Goal: Task Accomplishment & Management: Manage account settings

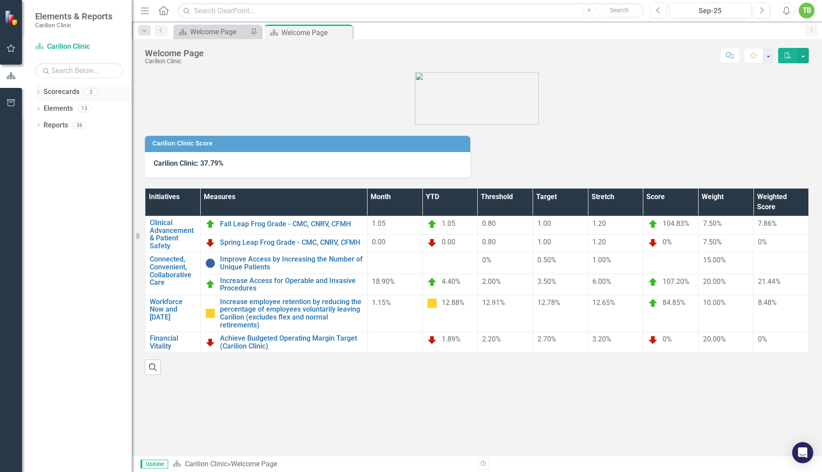
click at [38, 90] on icon "Dropdown" at bounding box center [38, 92] width 6 height 5
click at [42, 107] on icon "Dropdown" at bounding box center [43, 107] width 7 height 5
click at [71, 124] on link "Department of [MEDICAL_DATA]" at bounding box center [94, 125] width 75 height 10
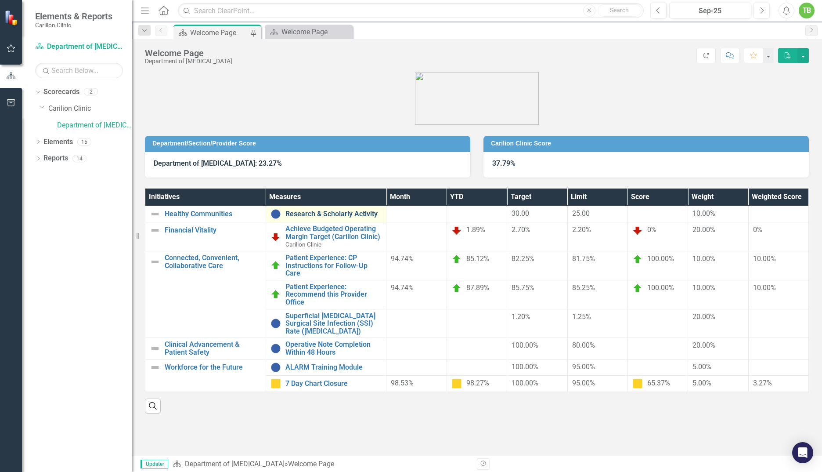
click at [346, 214] on link "Research & Scholarly Activity" at bounding box center [333, 214] width 97 height 8
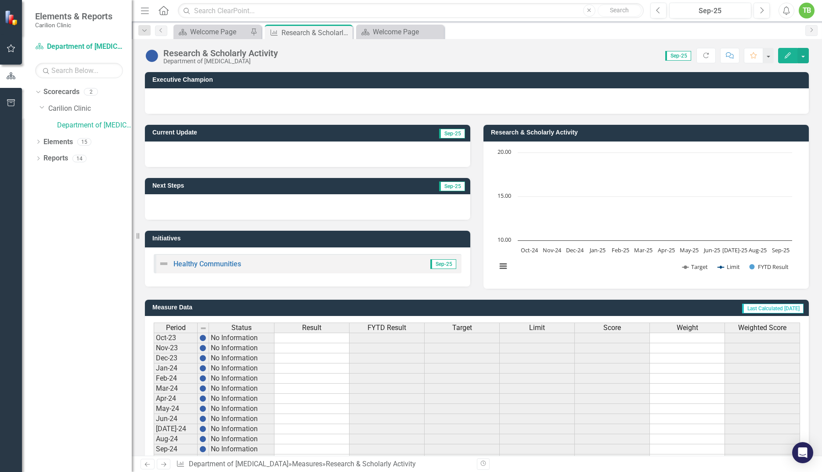
scroll to position [142, 0]
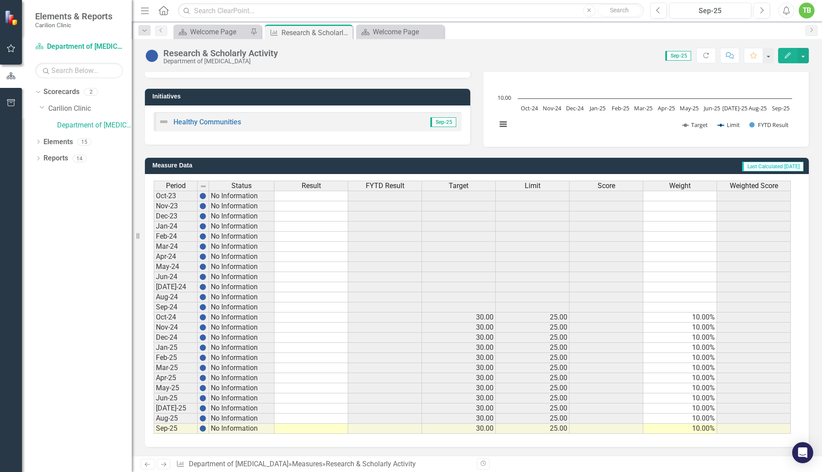
click at [300, 367] on td at bounding box center [311, 368] width 74 height 10
click at [344, 30] on icon "Close" at bounding box center [344, 32] width 9 height 7
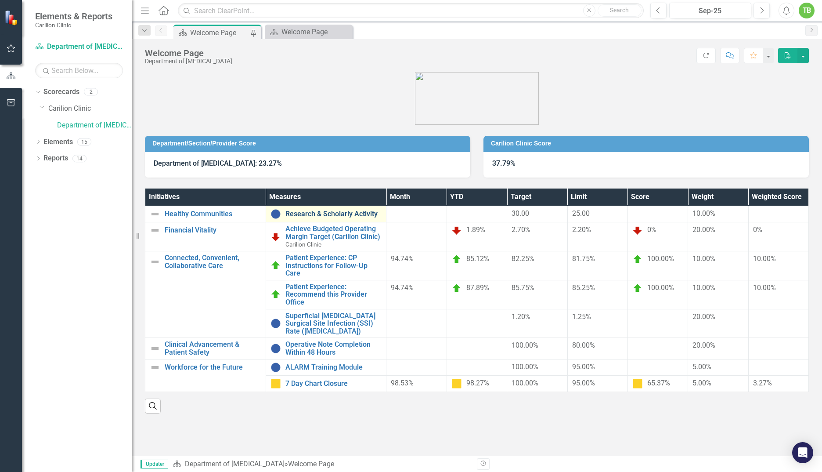
click at [317, 212] on link "Research & Scholarly Activity" at bounding box center [333, 214] width 97 height 8
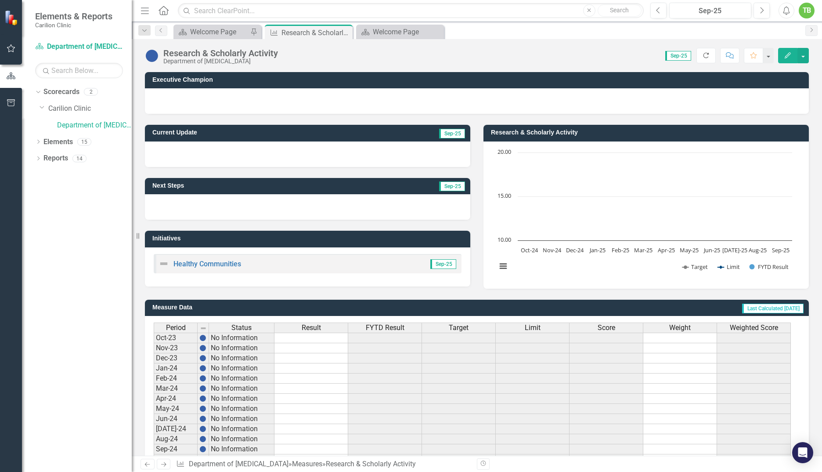
click at [706, 58] on icon "button" at bounding box center [705, 55] width 5 height 5
click at [83, 238] on div "Dropdown Scorecards 2 Dropdown Carilion Clinic Department of Neurosurgery Dropd…" at bounding box center [77, 278] width 110 height 387
click at [0, 0] on icon "Close" at bounding box center [0, 0] width 0 height 0
click at [362, 54] on div "Score: 0.00 Sep-25 Completed Refresh Comment Favorite Edit" at bounding box center [545, 55] width 527 height 15
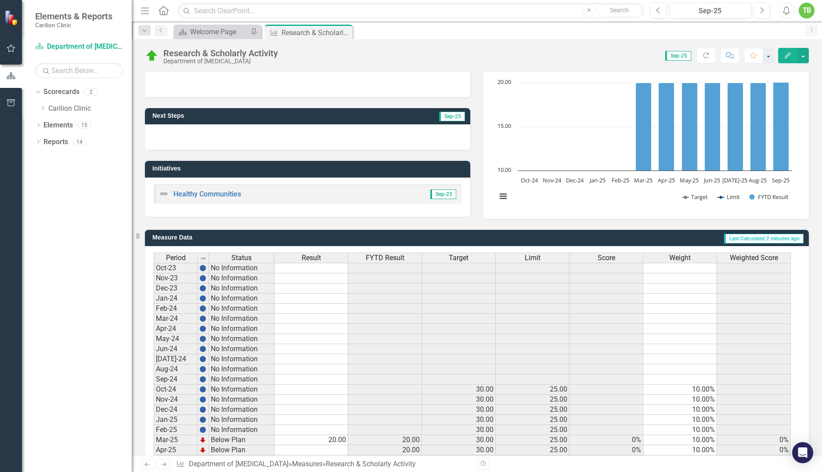
scroll to position [142, 0]
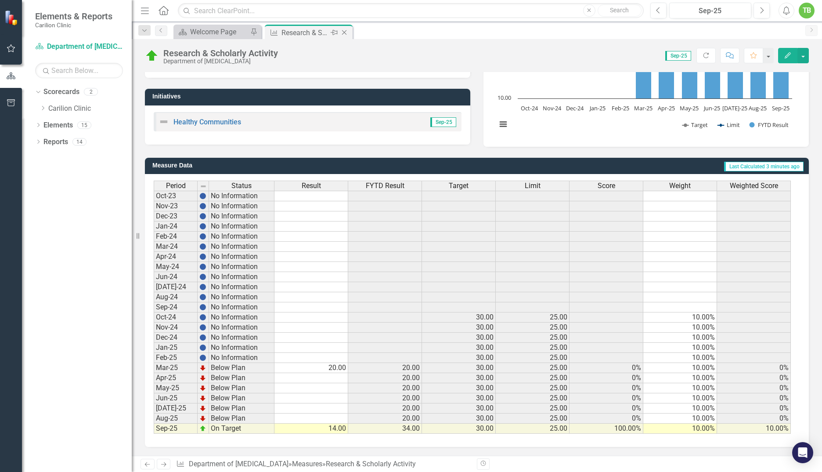
click at [345, 32] on icon at bounding box center [344, 32] width 5 height 5
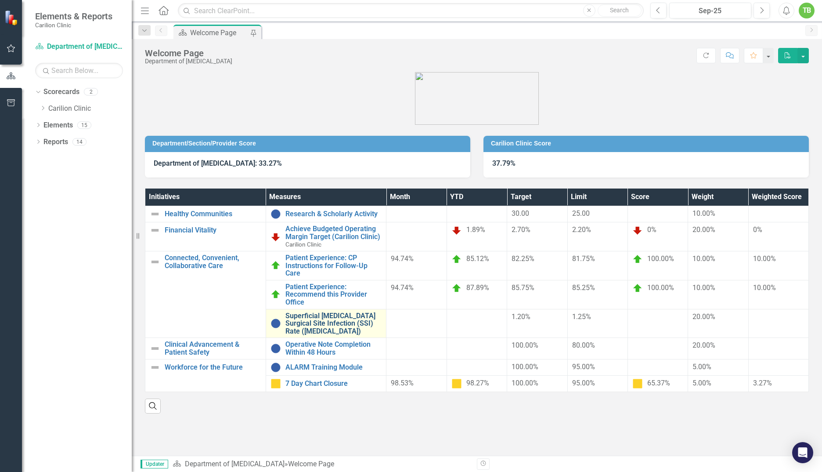
click at [324, 324] on link "Superficial [MEDICAL_DATA] Surgical Site Infection (SSI) Rate ([MEDICAL_DATA])" at bounding box center [333, 323] width 97 height 23
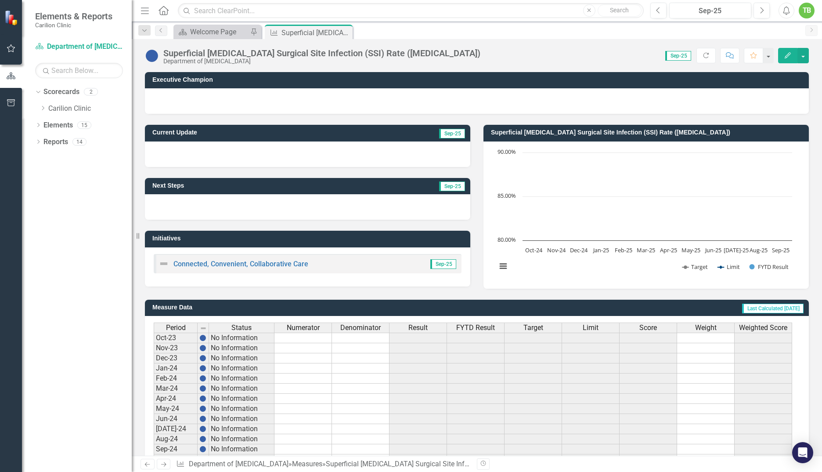
scroll to position [142, 0]
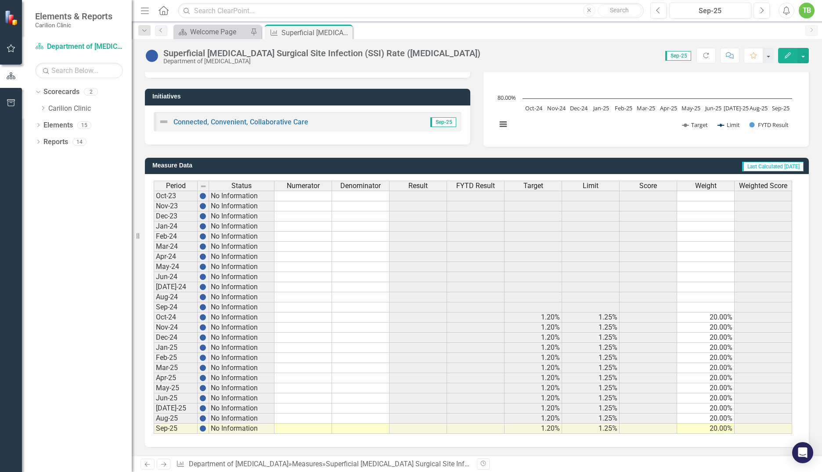
click at [294, 317] on td at bounding box center [303, 317] width 58 height 10
click at [299, 317] on td at bounding box center [303, 317] width 58 height 10
type textarea "4"
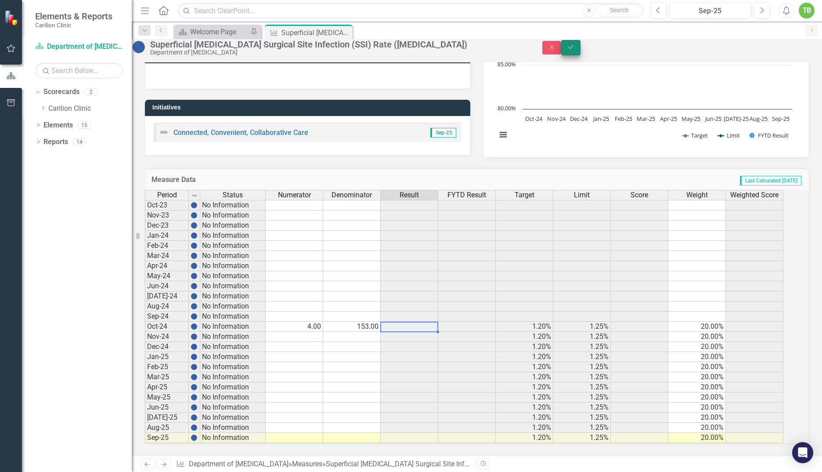
type textarea "153"
click at [575, 50] on icon "Save" at bounding box center [571, 47] width 8 height 6
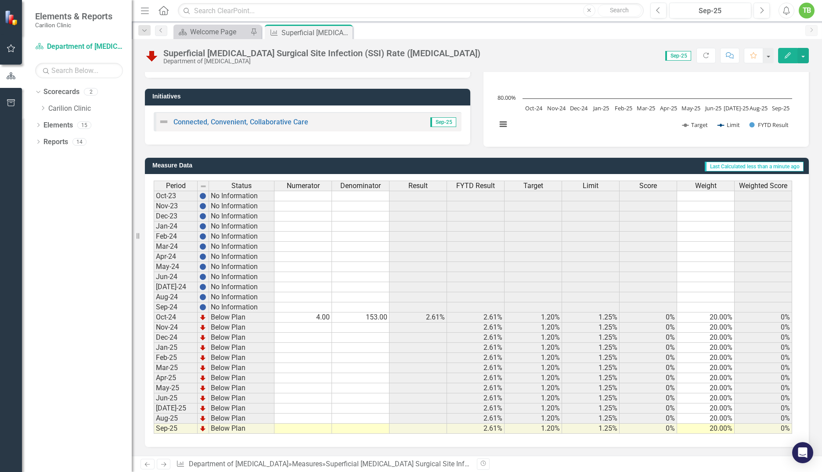
click at [312, 316] on td "4.00" at bounding box center [303, 317] width 58 height 10
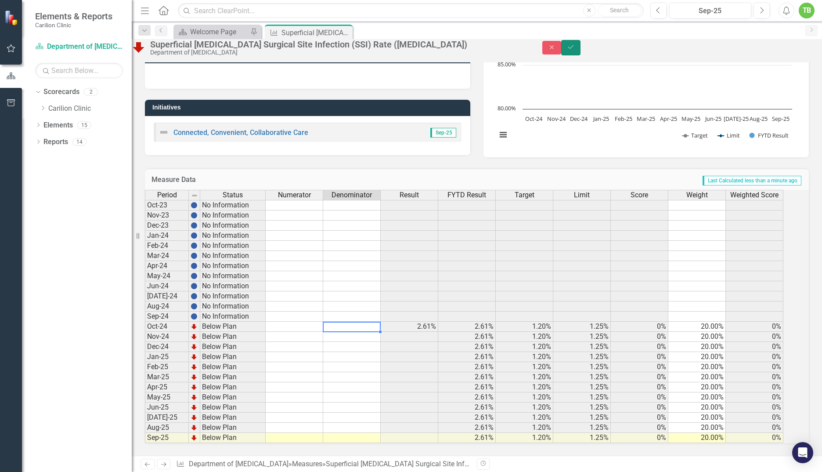
click at [575, 50] on icon "Save" at bounding box center [571, 47] width 8 height 6
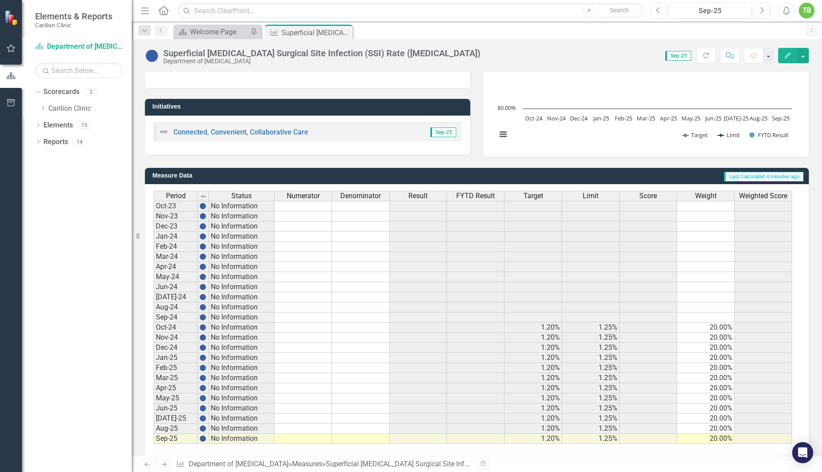
scroll to position [142, 0]
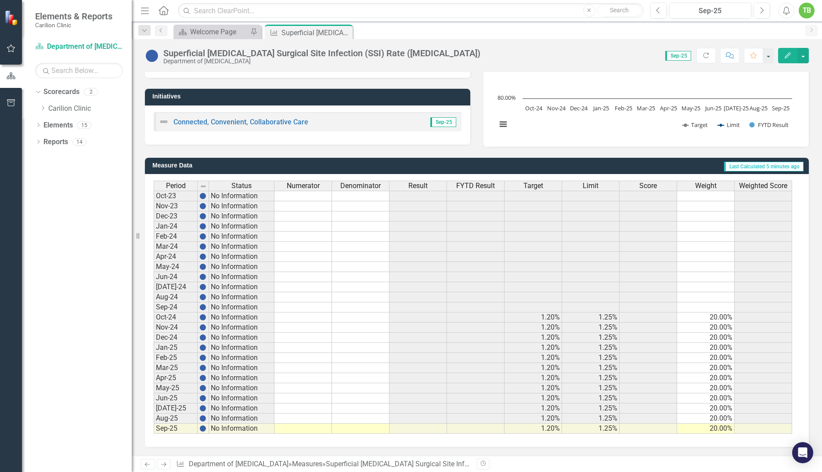
click at [293, 314] on td at bounding box center [303, 317] width 58 height 10
click at [297, 317] on td at bounding box center [303, 317] width 58 height 10
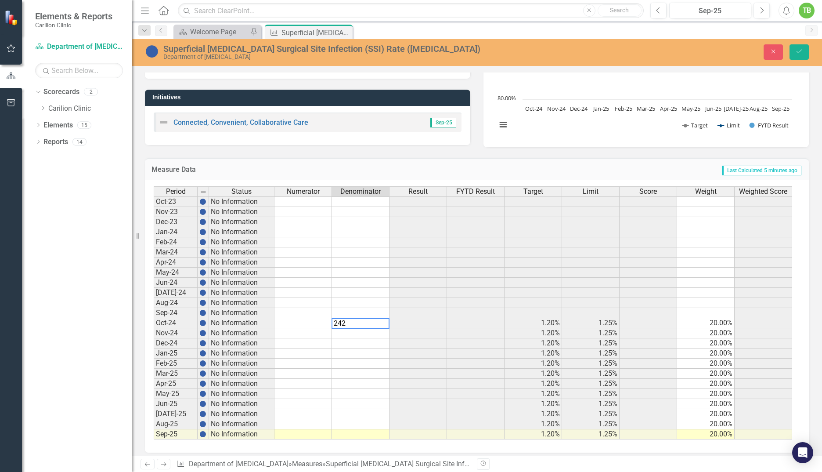
type textarea "242"
click at [296, 321] on td at bounding box center [303, 323] width 58 height 10
type textarea "242"
click at [801, 50] on icon "submit" at bounding box center [799, 52] width 5 height 4
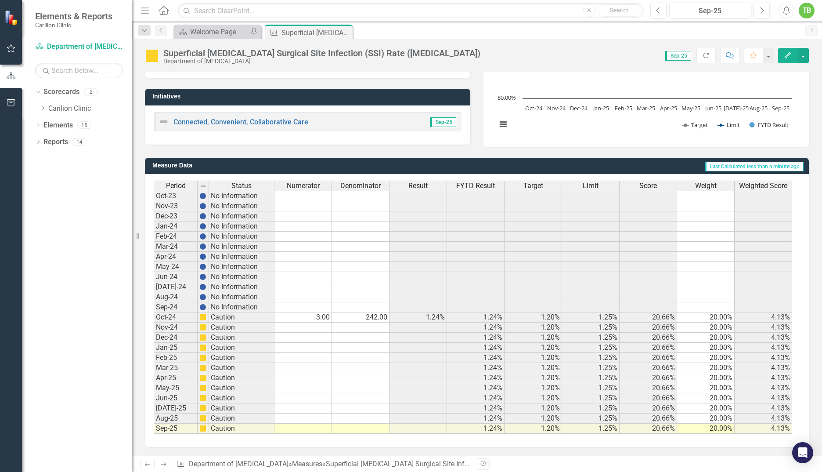
click at [322, 327] on td at bounding box center [303, 327] width 58 height 10
click at [314, 328] on td at bounding box center [303, 327] width 58 height 10
click at [299, 327] on td at bounding box center [303, 327] width 58 height 10
type textarea "4"
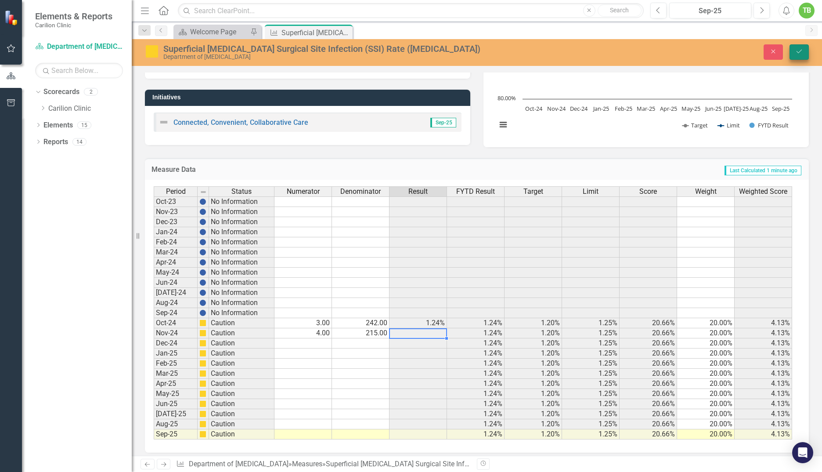
type textarea "215"
click at [797, 51] on icon "Save" at bounding box center [799, 51] width 8 height 6
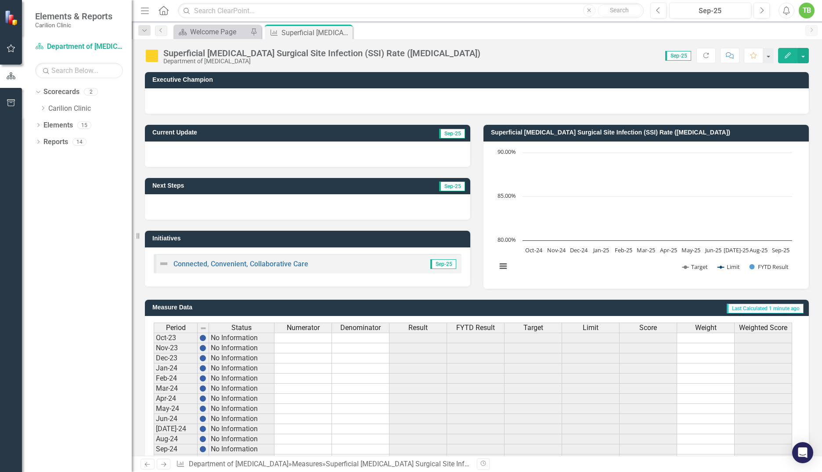
scroll to position [132, 0]
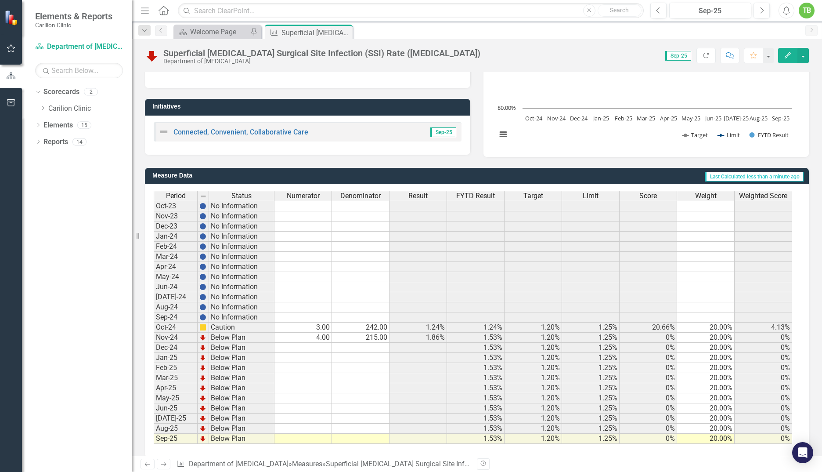
click at [319, 349] on td at bounding box center [303, 348] width 58 height 10
click at [312, 348] on td at bounding box center [303, 348] width 58 height 10
type textarea "1"
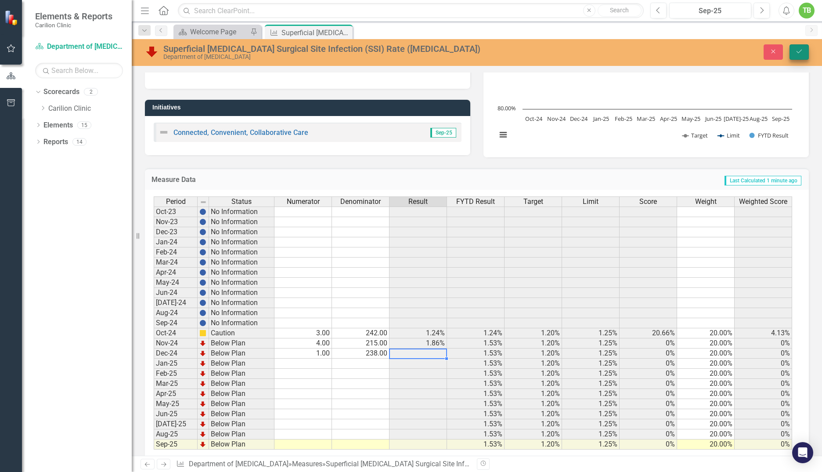
type textarea "238"
click at [796, 50] on icon "Save" at bounding box center [799, 51] width 8 height 6
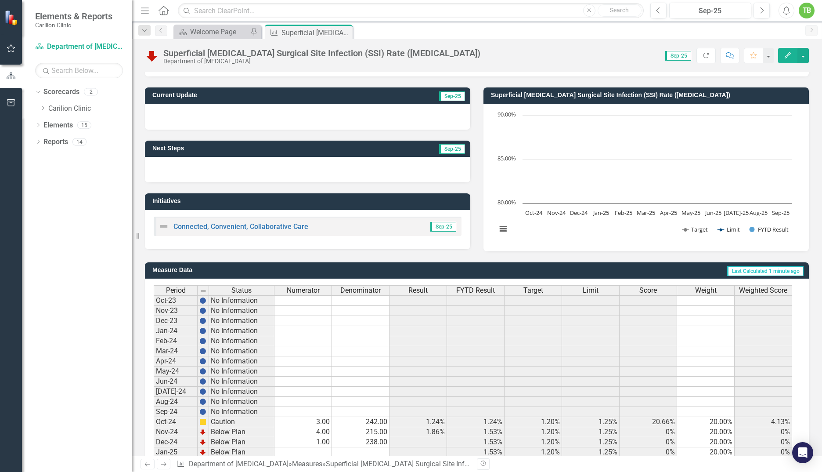
scroll to position [142, 0]
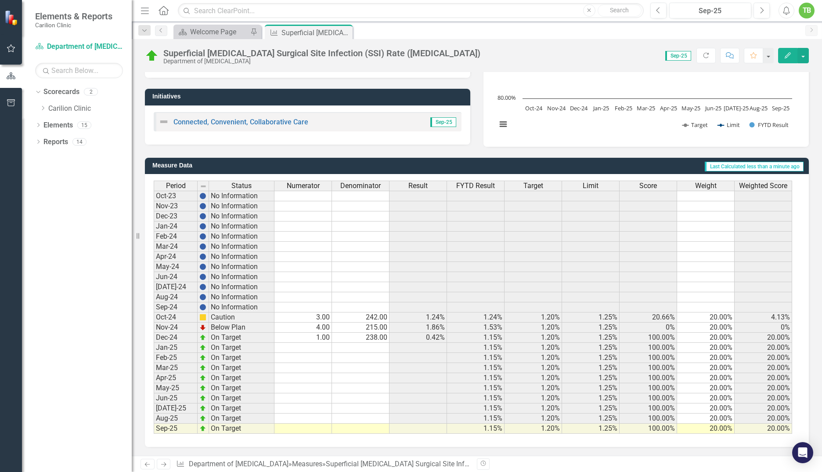
click at [314, 347] on td at bounding box center [303, 348] width 58 height 10
click at [307, 346] on td at bounding box center [303, 348] width 58 height 10
type textarea "2"
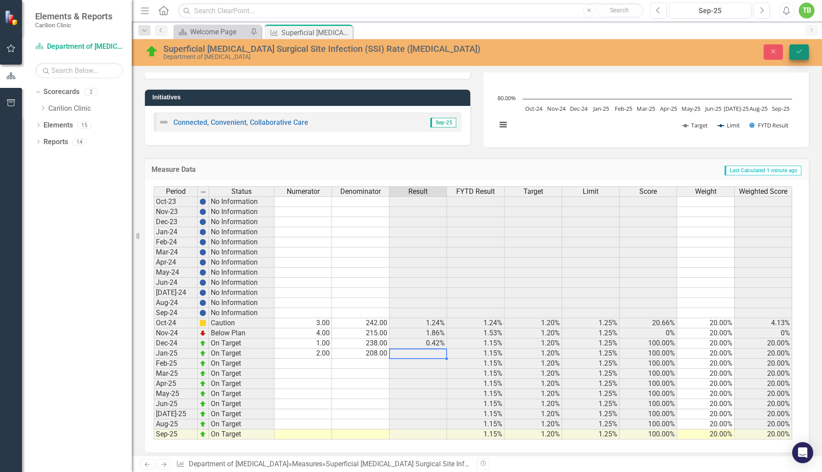
type textarea "208"
click at [801, 53] on icon "Save" at bounding box center [799, 51] width 8 height 6
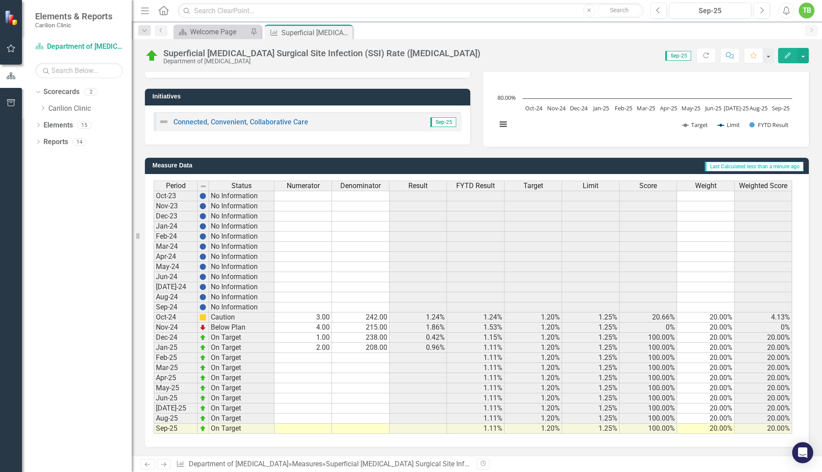
click at [320, 357] on td at bounding box center [303, 358] width 58 height 10
click at [306, 357] on td at bounding box center [303, 358] width 58 height 10
click at [308, 355] on td at bounding box center [303, 358] width 58 height 10
type textarea "3"
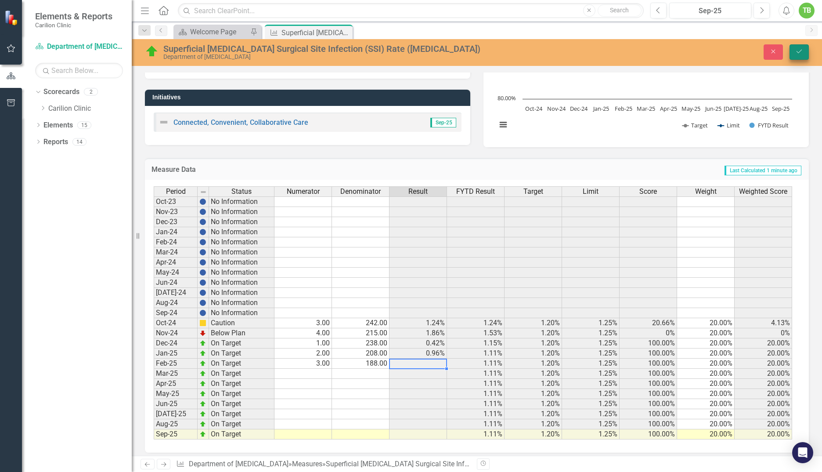
type textarea "188"
click at [795, 50] on icon "Save" at bounding box center [799, 51] width 8 height 6
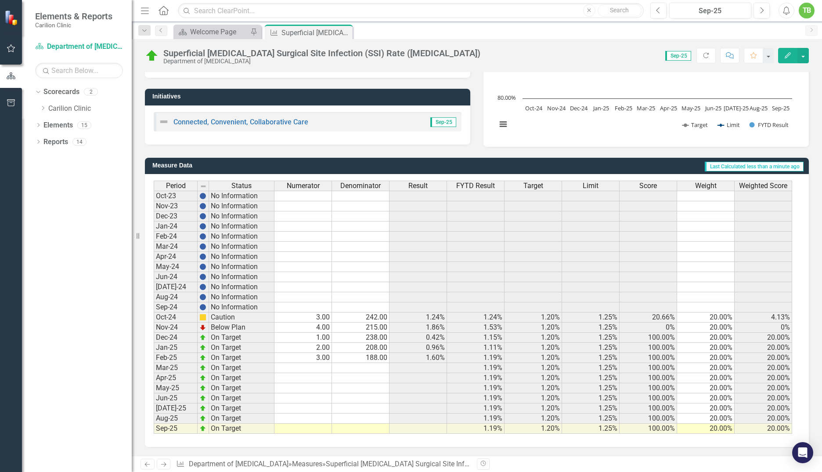
click at [317, 369] on td at bounding box center [303, 368] width 58 height 10
click at [323, 368] on td at bounding box center [303, 368] width 58 height 10
type textarea "3"
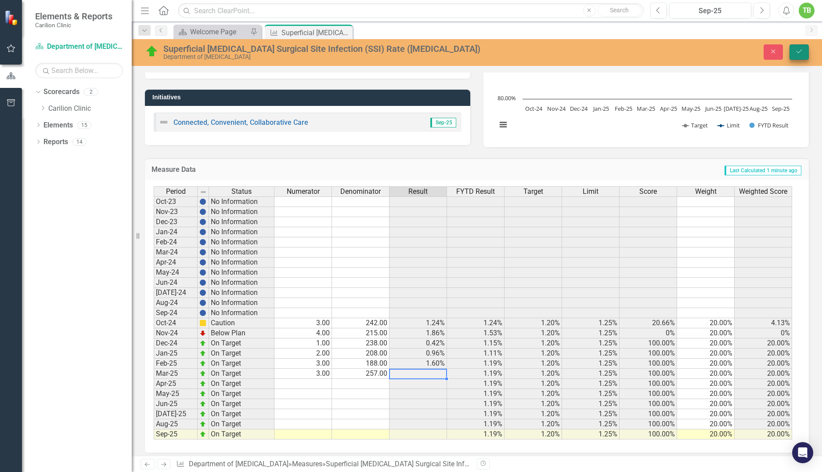
type textarea "257"
click at [799, 53] on icon "submit" at bounding box center [799, 52] width 5 height 4
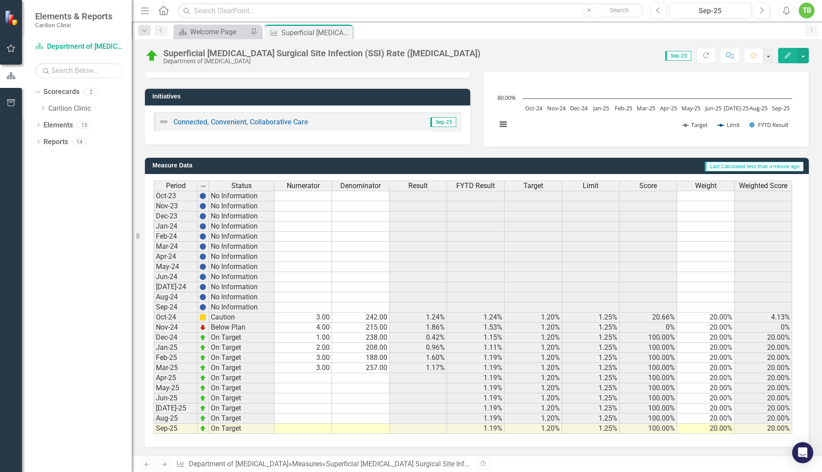
click at [311, 380] on td at bounding box center [303, 378] width 58 height 10
click at [317, 376] on td at bounding box center [303, 378] width 58 height 10
type textarea "3"
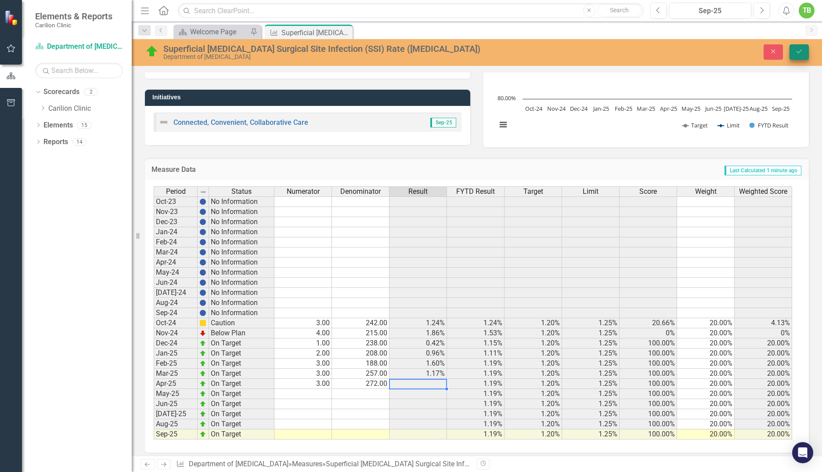
type textarea "272"
click at [797, 52] on icon "submit" at bounding box center [799, 52] width 5 height 4
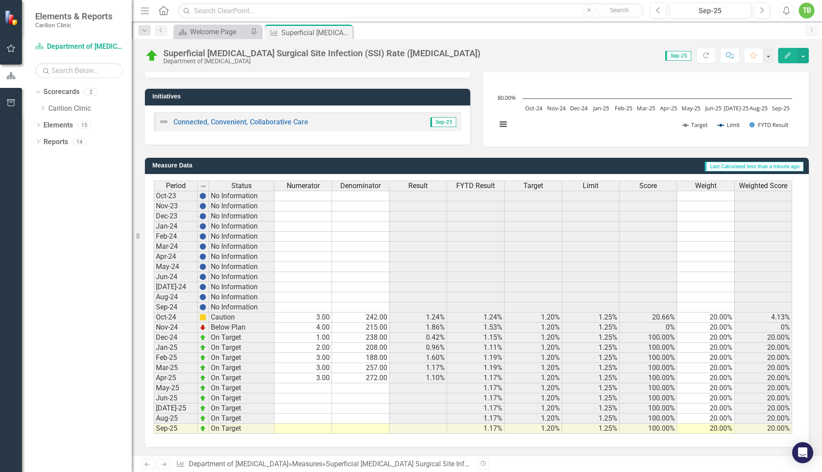
click at [317, 386] on td at bounding box center [303, 388] width 58 height 10
click at [318, 386] on td at bounding box center [303, 388] width 58 height 10
type textarea "5"
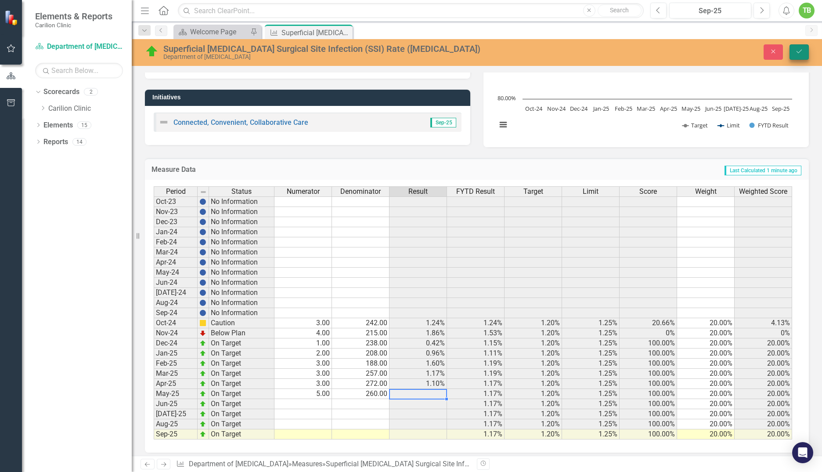
type textarea "260"
click at [800, 50] on icon "Save" at bounding box center [799, 51] width 8 height 6
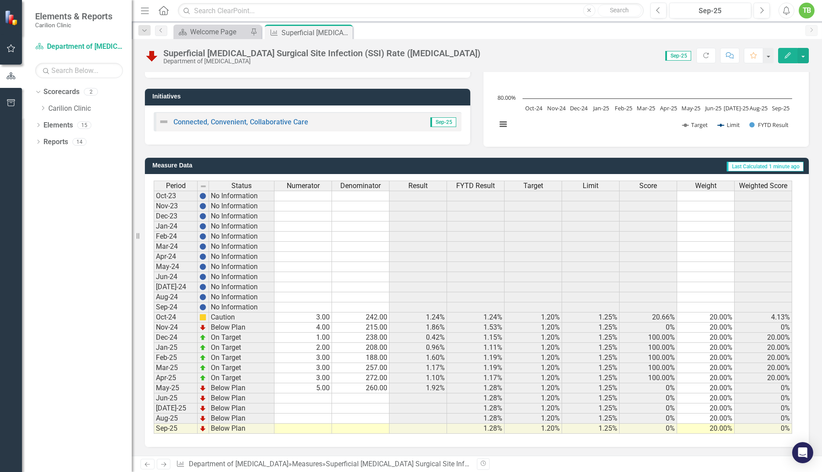
click at [317, 398] on td at bounding box center [303, 398] width 58 height 10
click at [310, 400] on td at bounding box center [303, 398] width 58 height 10
type textarea "3"
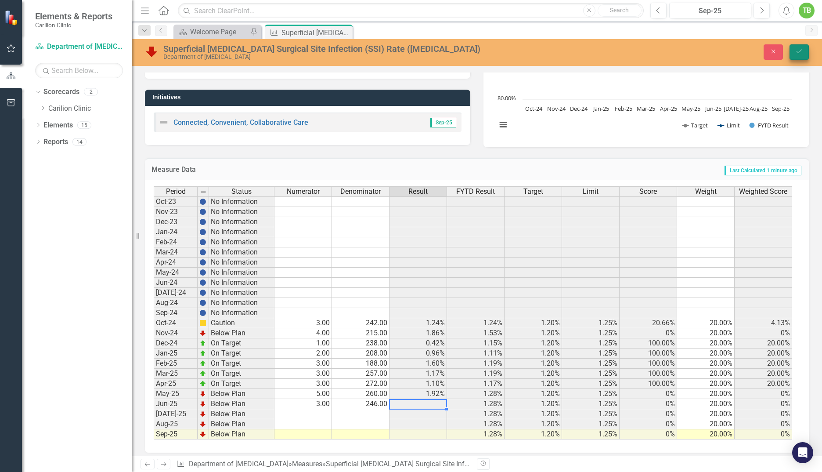
type textarea "246"
click at [802, 53] on icon "Save" at bounding box center [799, 51] width 8 height 6
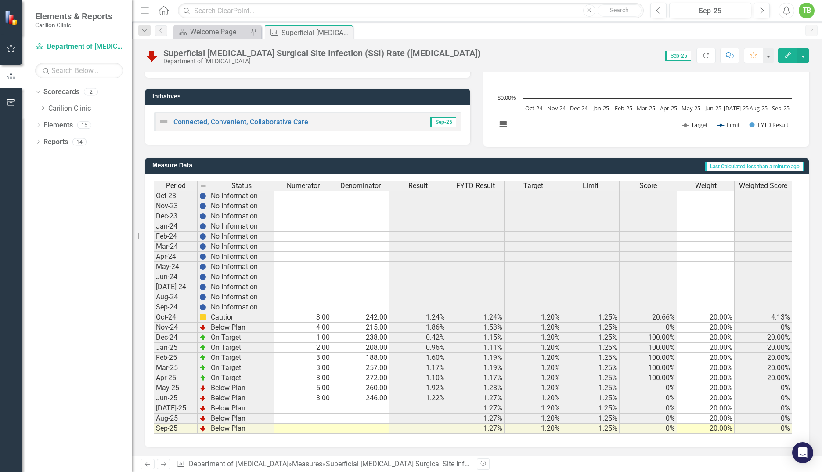
click at [304, 408] on td at bounding box center [303, 408] width 58 height 10
type textarea "1"
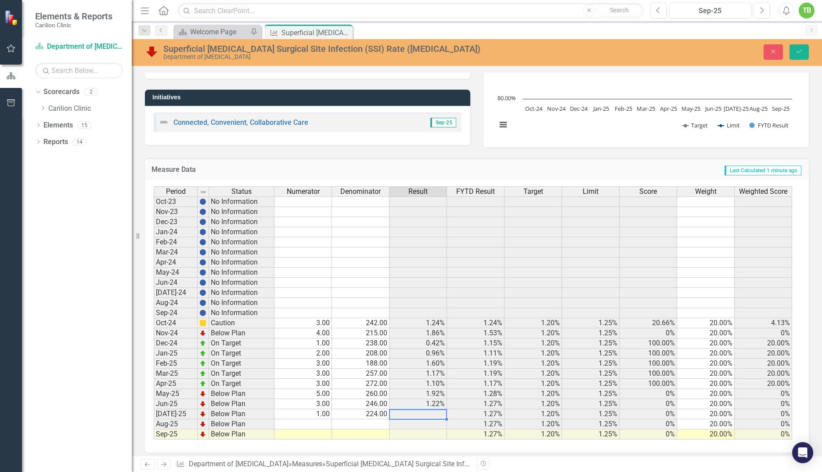
type textarea "224"
click at [799, 50] on icon "Save" at bounding box center [799, 51] width 8 height 6
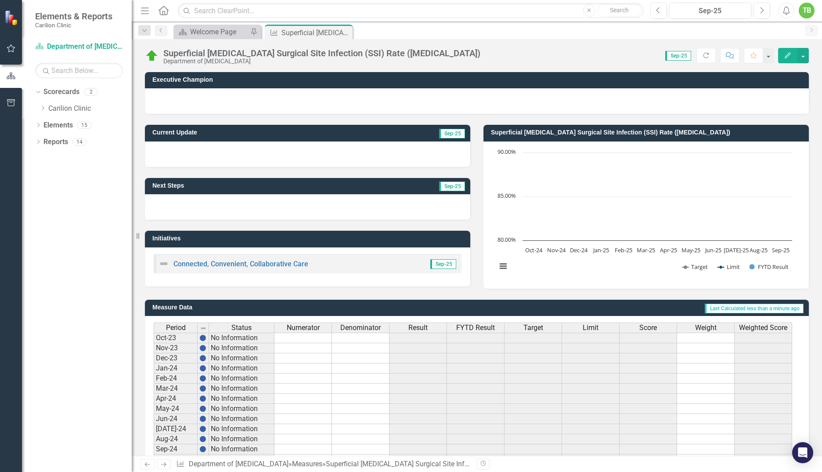
scroll to position [142, 0]
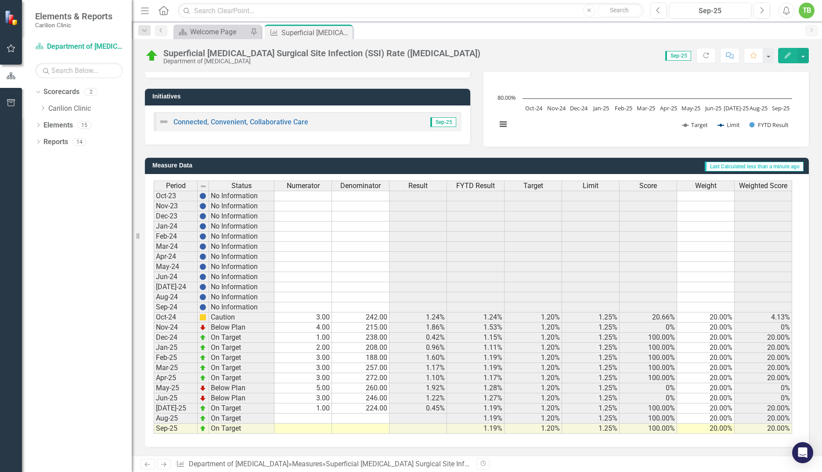
click at [0, 0] on icon "Close" at bounding box center [0, 0] width 0 height 0
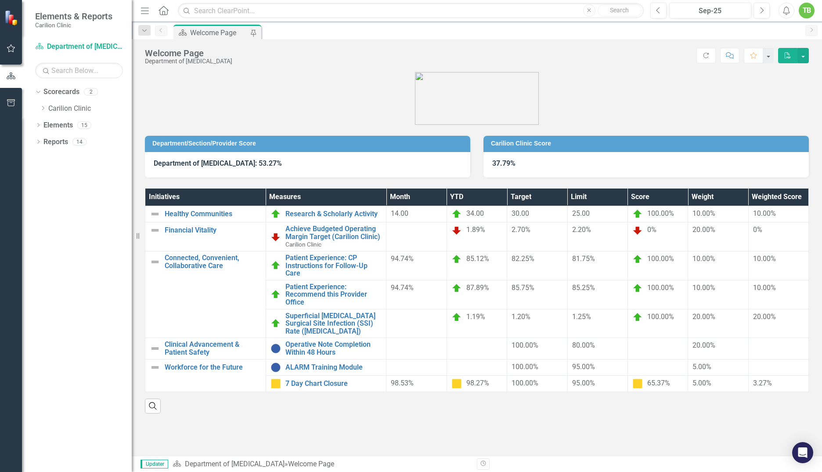
click at [808, 8] on div "TB" at bounding box center [807, 11] width 16 height 16
click at [774, 110] on link "Logout Log Out" at bounding box center [779, 111] width 69 height 16
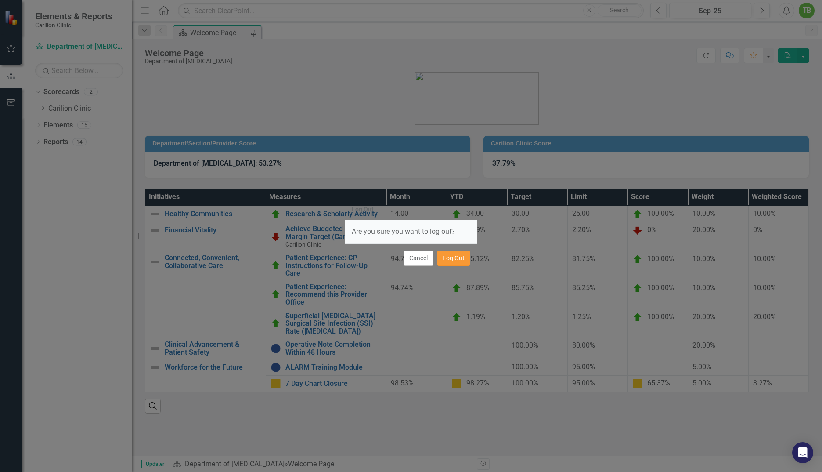
click at [452, 259] on button "Log Out" at bounding box center [453, 257] width 33 height 15
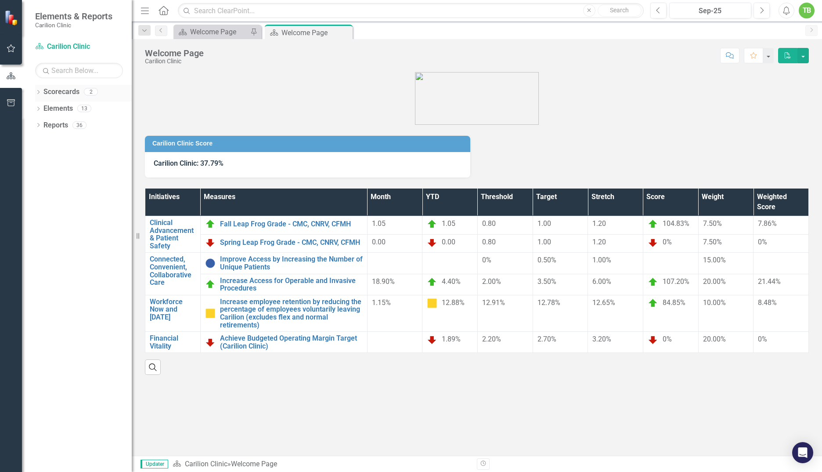
click at [37, 89] on div "Dropdown" at bounding box center [38, 92] width 6 height 7
click at [44, 107] on icon "Dropdown" at bounding box center [43, 107] width 7 height 5
click at [78, 123] on link "Department of [MEDICAL_DATA]" at bounding box center [94, 125] width 75 height 10
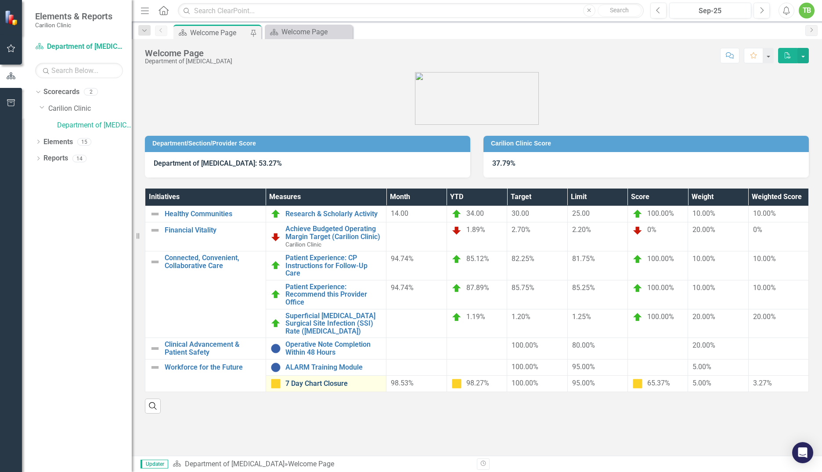
click at [321, 382] on link "7 Day Chart Closure" at bounding box center [333, 383] width 97 height 8
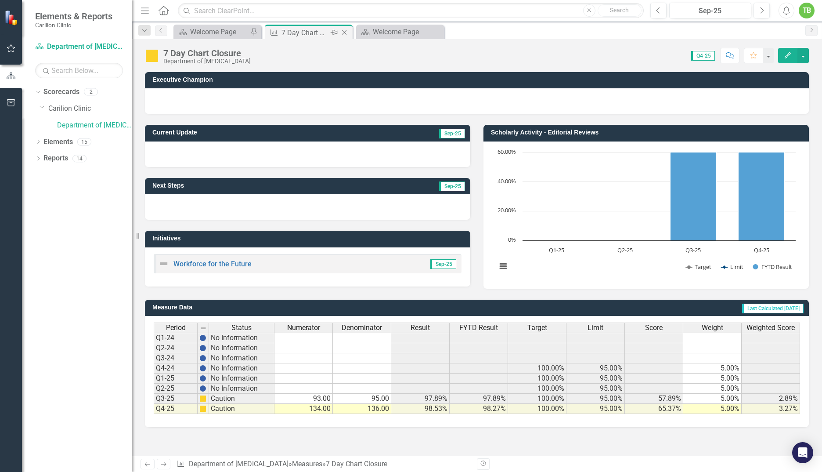
click at [343, 31] on icon "Close" at bounding box center [344, 32] width 9 height 7
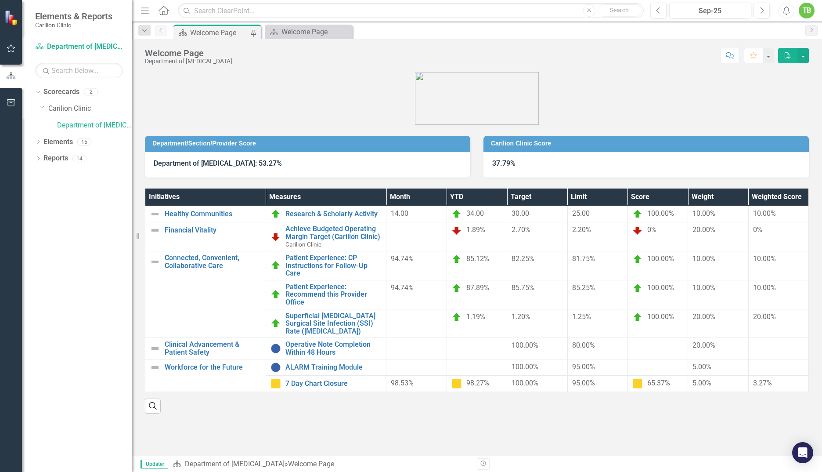
click at [808, 10] on div "TB" at bounding box center [807, 11] width 16 height 16
click at [771, 112] on link "Logout Log Out" at bounding box center [779, 111] width 69 height 16
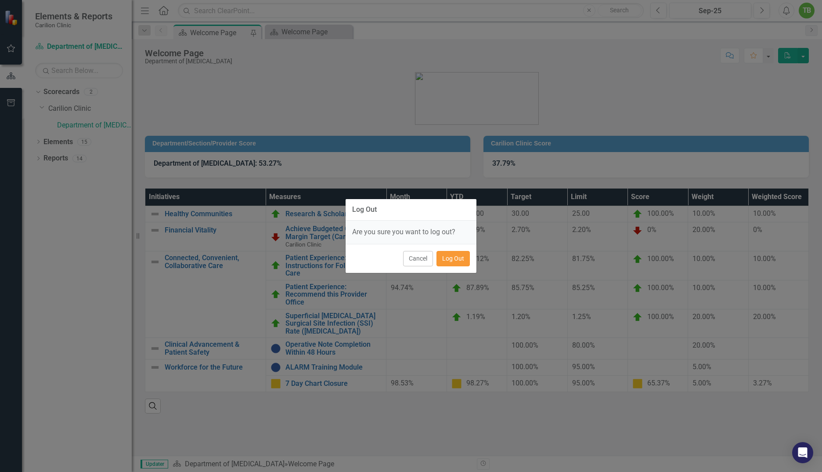
click at [446, 259] on button "Log Out" at bounding box center [452, 258] width 33 height 15
